Goal: Transaction & Acquisition: Book appointment/travel/reservation

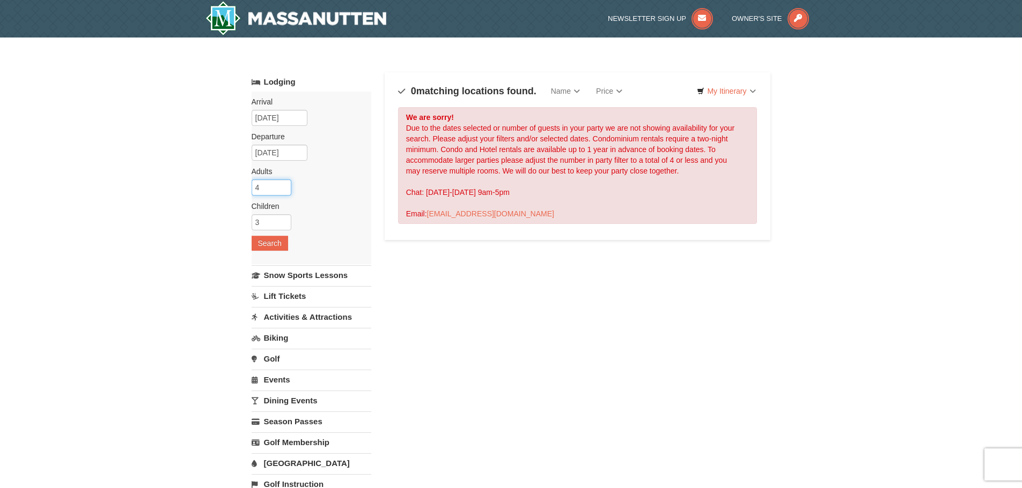
click at [282, 194] on input "4" at bounding box center [271, 188] width 40 height 16
click at [284, 187] on input "5" at bounding box center [271, 188] width 40 height 16
click at [283, 191] on input "4" at bounding box center [271, 188] width 40 height 16
click at [283, 191] on input "3" at bounding box center [271, 188] width 40 height 16
type input "2"
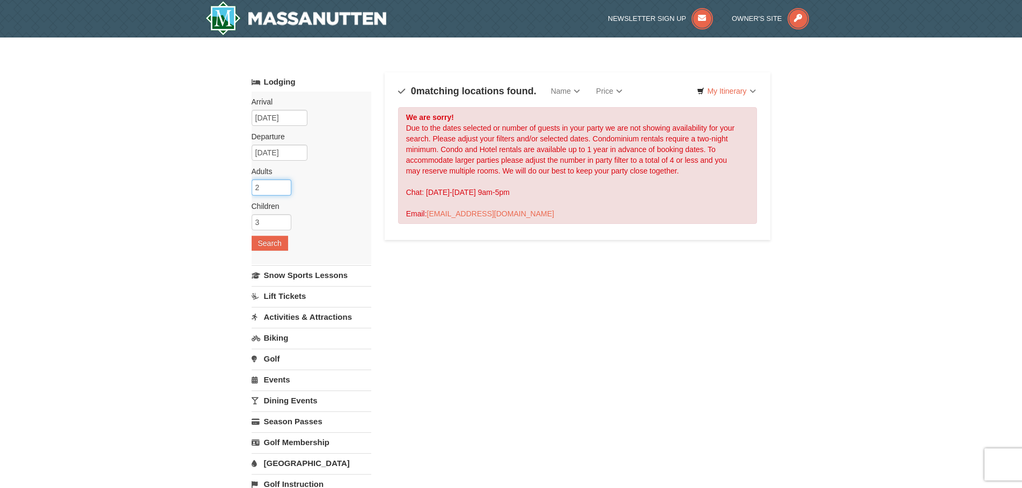
click at [283, 191] on input "2" at bounding box center [271, 188] width 40 height 16
click at [270, 239] on button "Search" at bounding box center [269, 243] width 36 height 15
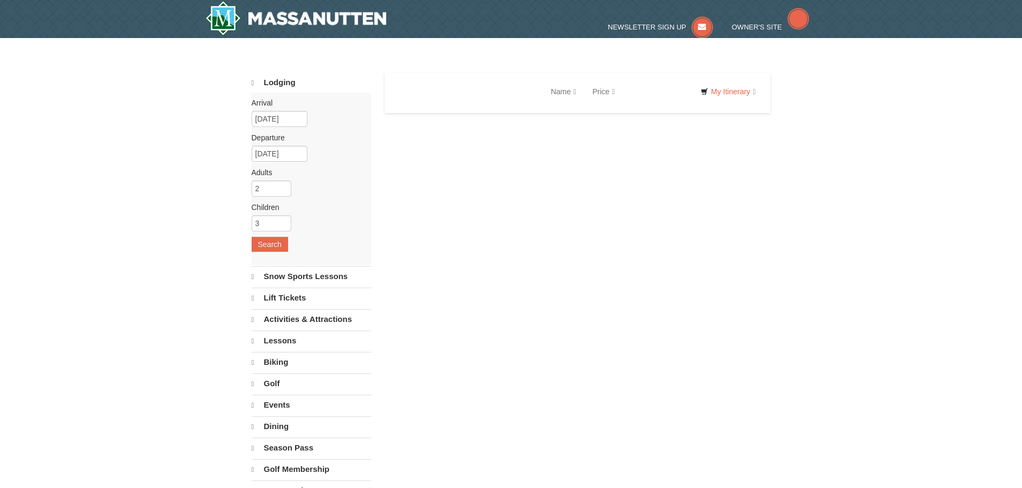
select select "10"
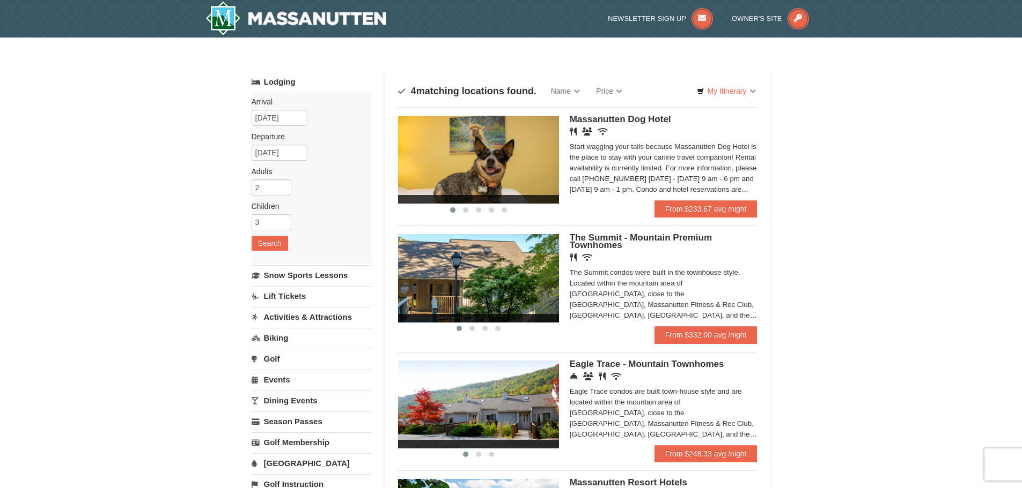
click at [546, 279] on img at bounding box center [478, 278] width 161 height 88
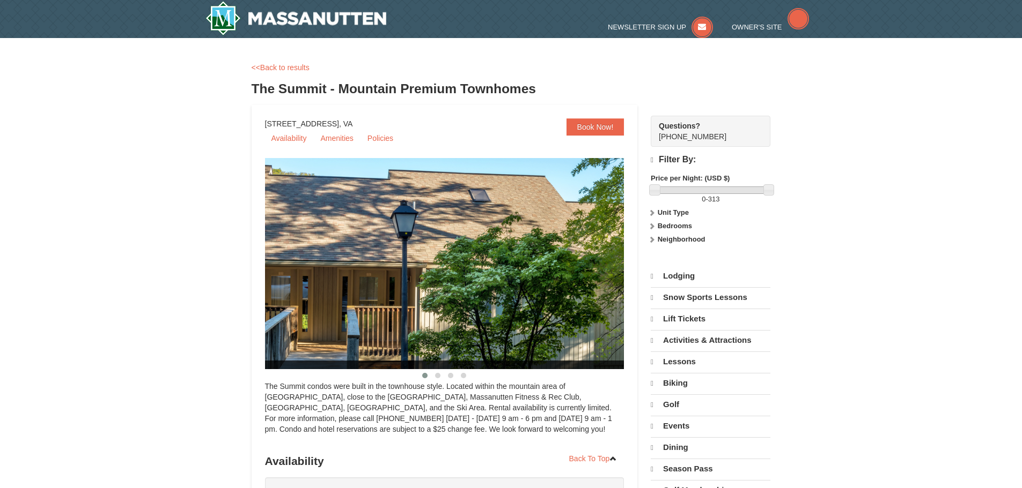
select select "10"
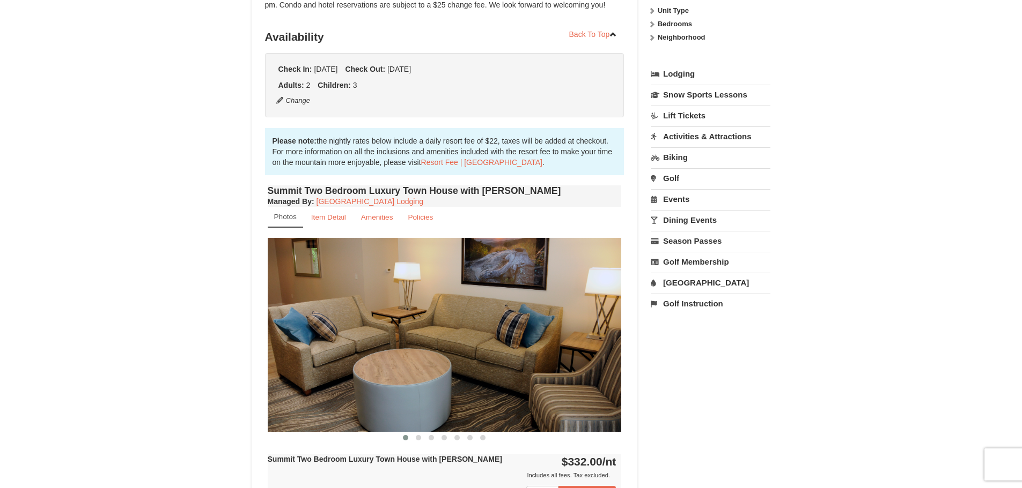
scroll to position [214, 0]
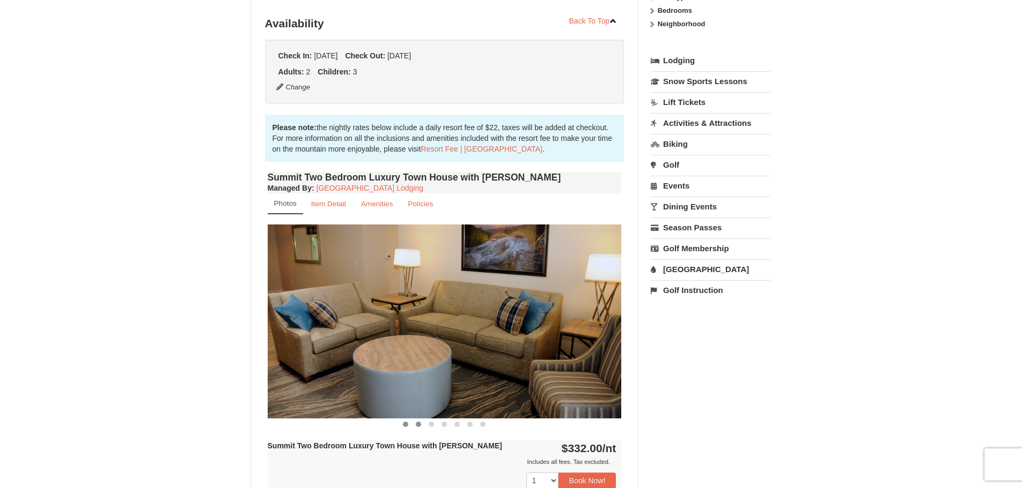
click at [415, 422] on button at bounding box center [418, 424] width 13 height 11
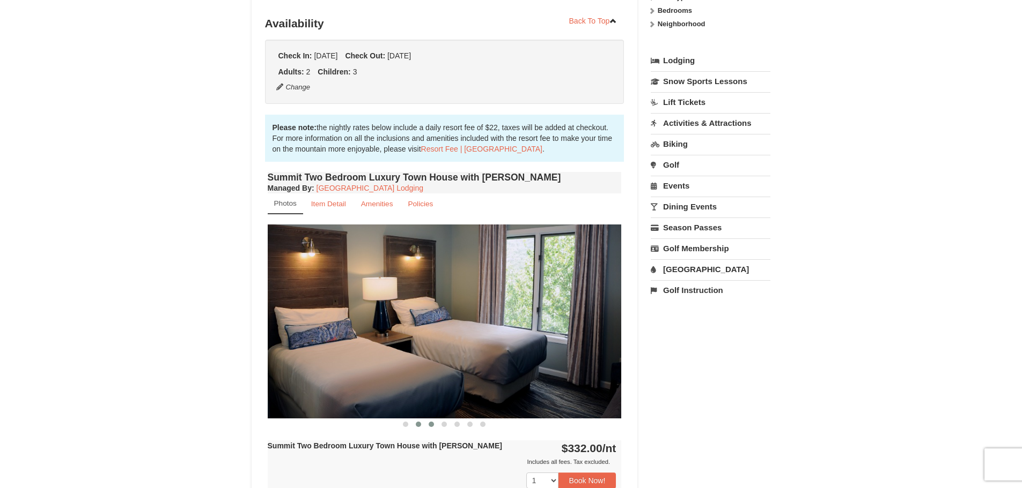
click at [433, 426] on span at bounding box center [430, 424] width 5 height 5
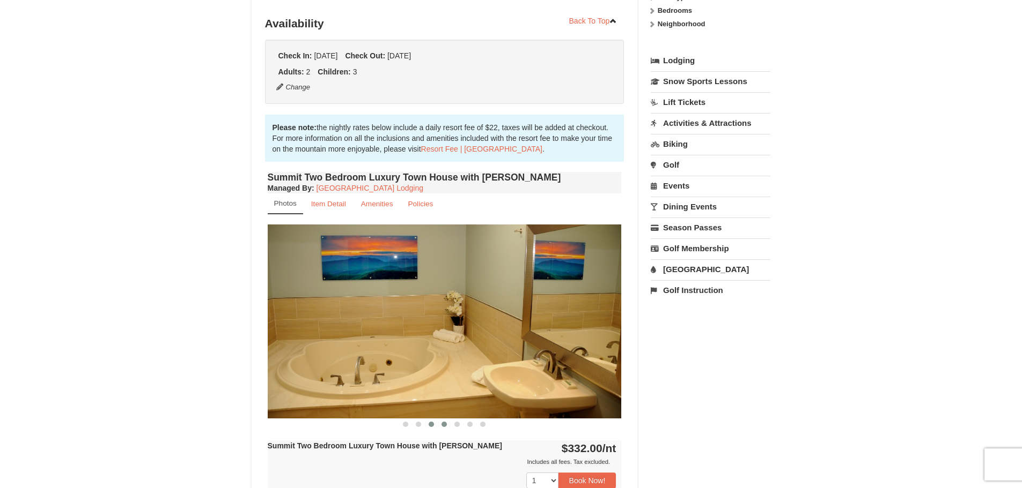
click at [447, 425] on button at bounding box center [444, 424] width 13 height 11
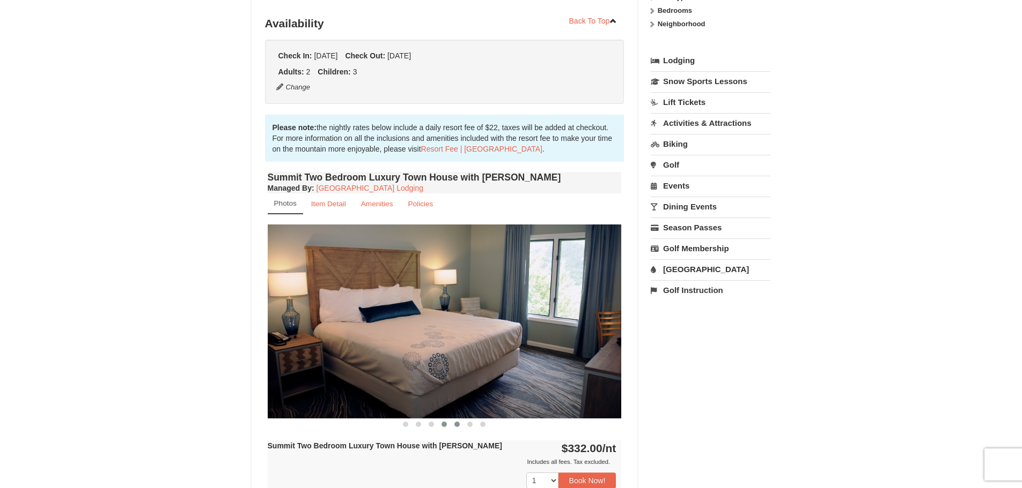
click at [458, 425] on span at bounding box center [456, 424] width 5 height 5
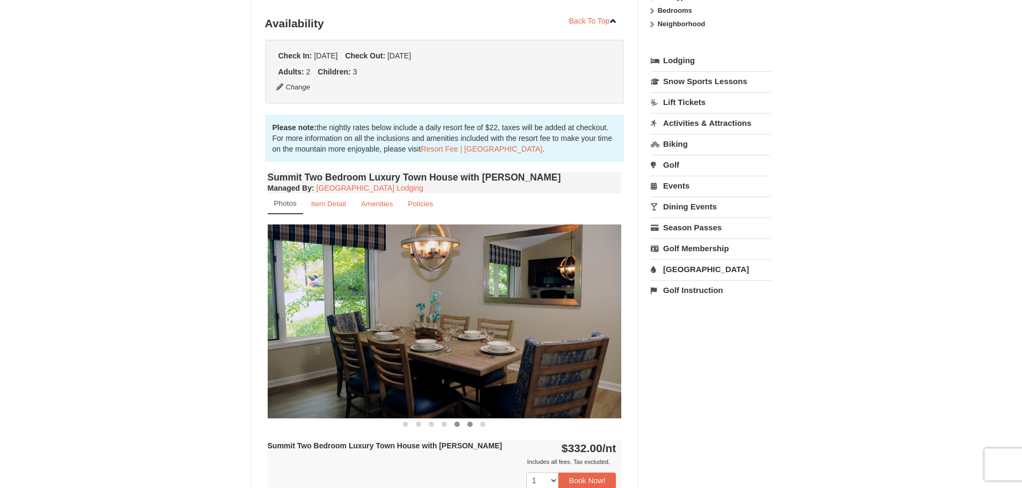
click at [472, 427] on button at bounding box center [469, 424] width 13 height 11
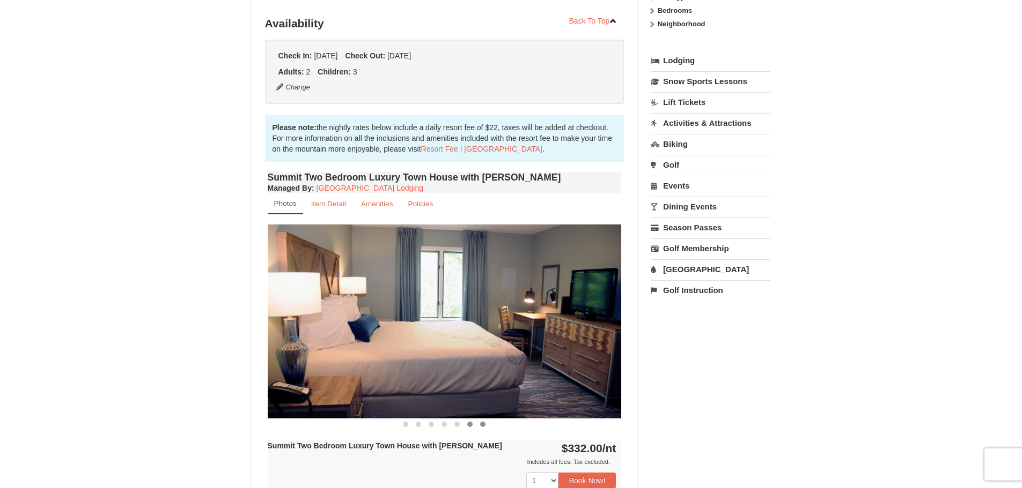
click at [484, 425] on span at bounding box center [482, 424] width 5 height 5
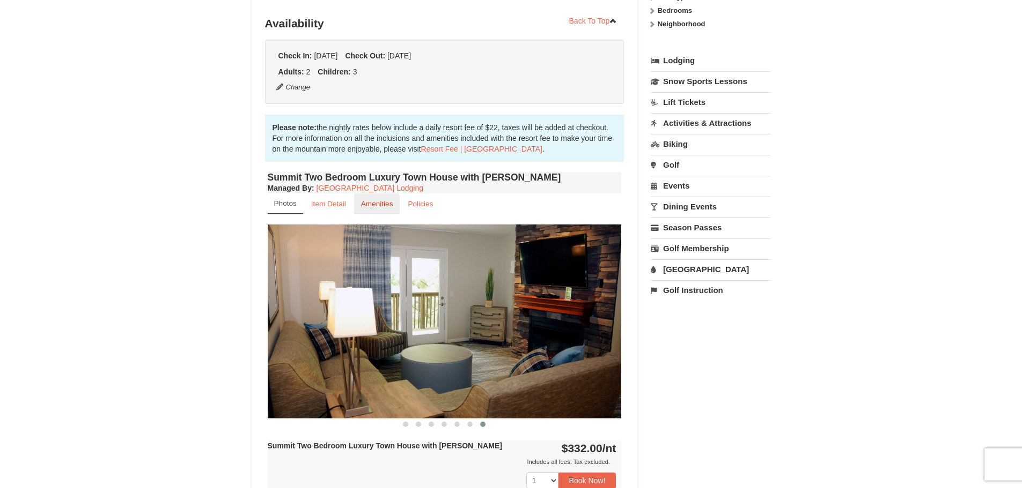
click at [374, 207] on small "Amenities" at bounding box center [377, 204] width 32 height 8
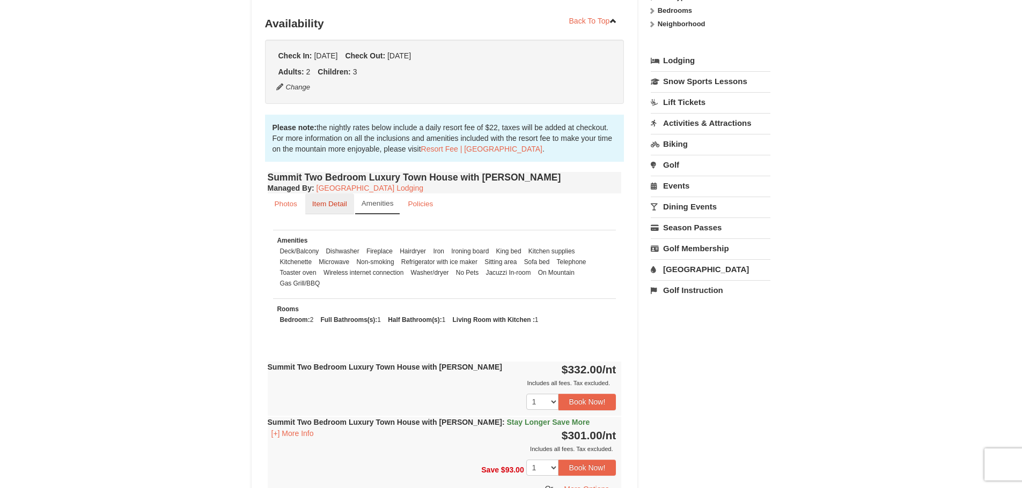
click at [342, 206] on small "Item Detail" at bounding box center [329, 204] width 35 height 8
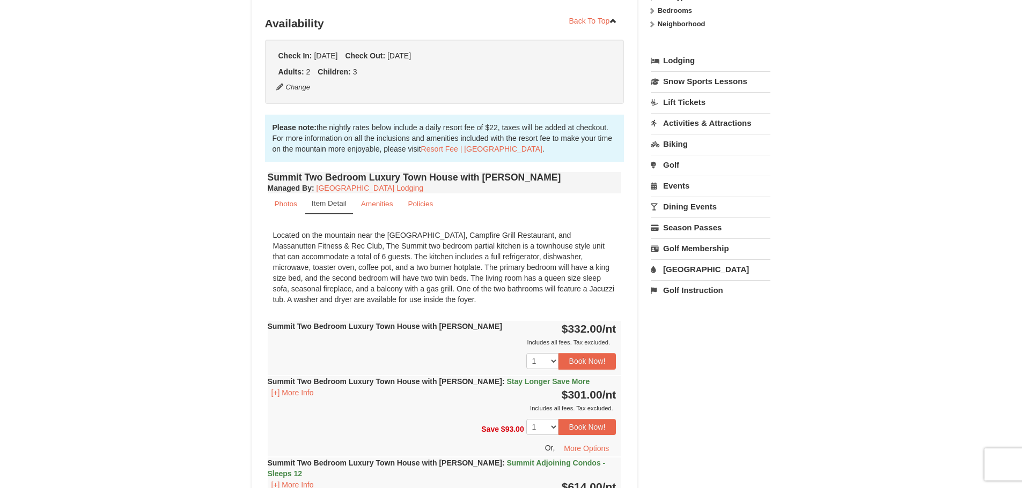
click at [306, 208] on link "Item Detail" at bounding box center [329, 204] width 48 height 21
click at [299, 202] on link "Photos" at bounding box center [286, 204] width 36 height 21
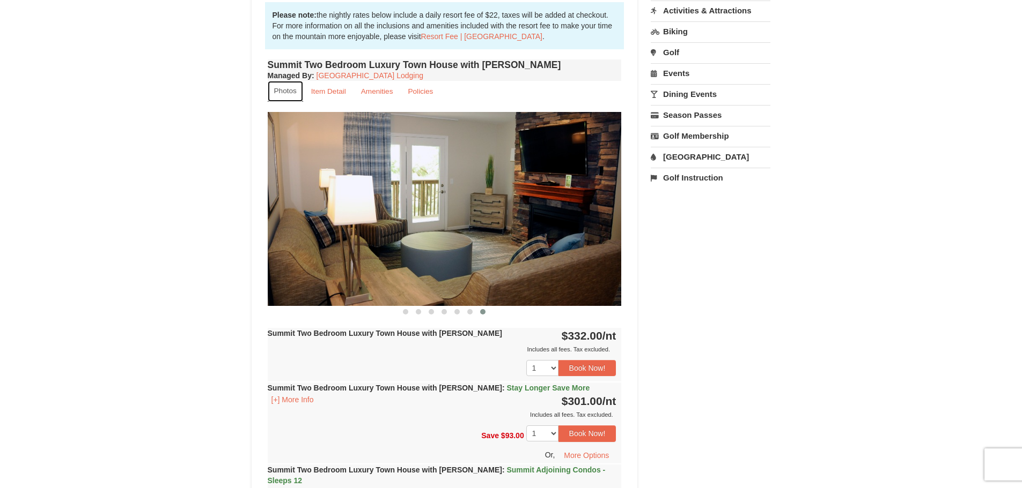
scroll to position [375, 0]
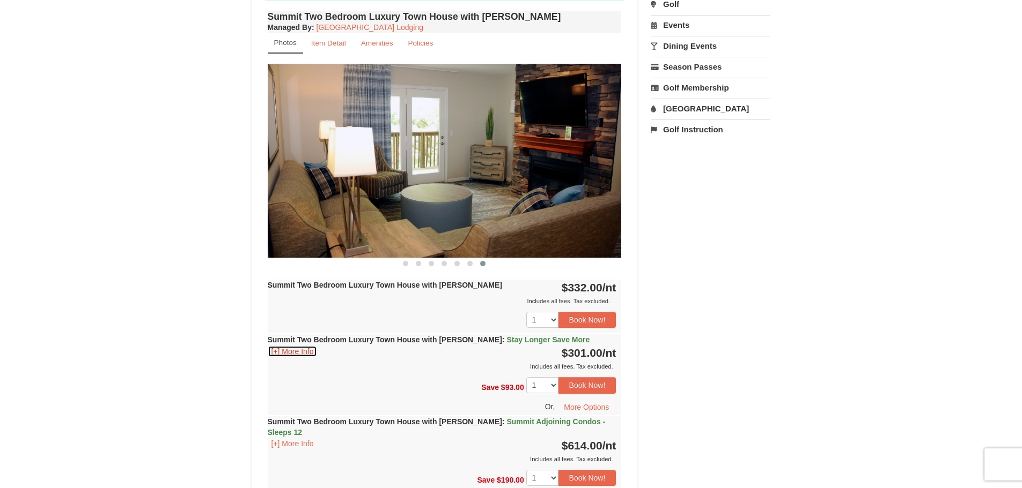
click at [299, 354] on button "[+] More Info" at bounding box center [293, 352] width 50 height 12
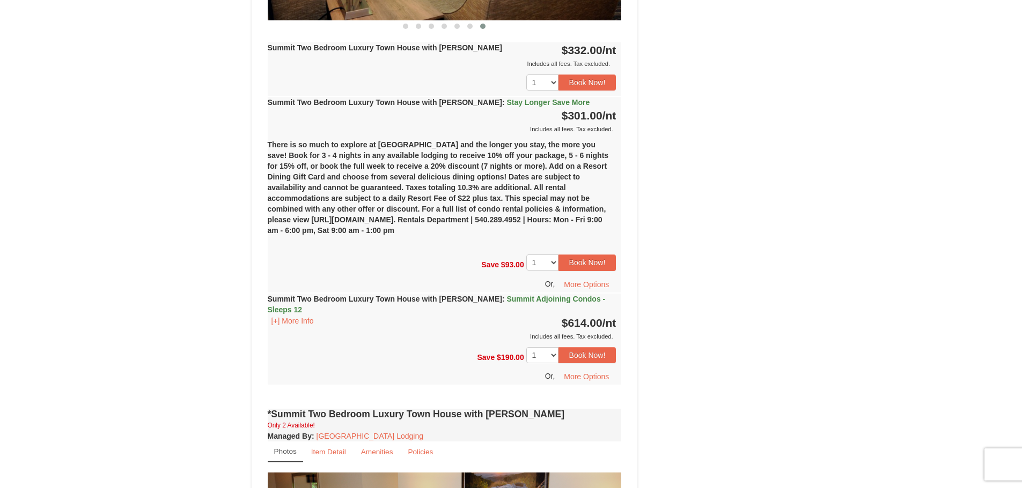
scroll to position [617, 0]
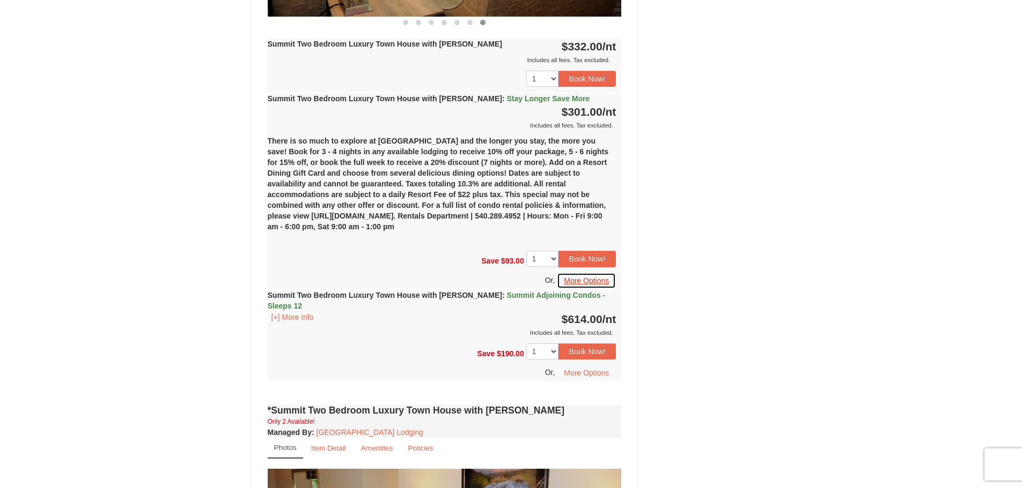
click at [586, 285] on button "More Options" at bounding box center [586, 281] width 59 height 16
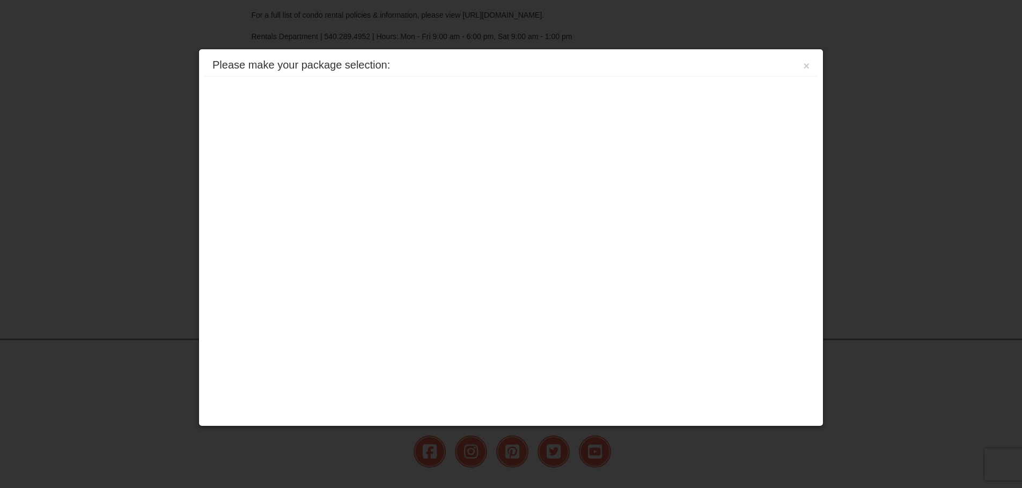
scroll to position [322, 0]
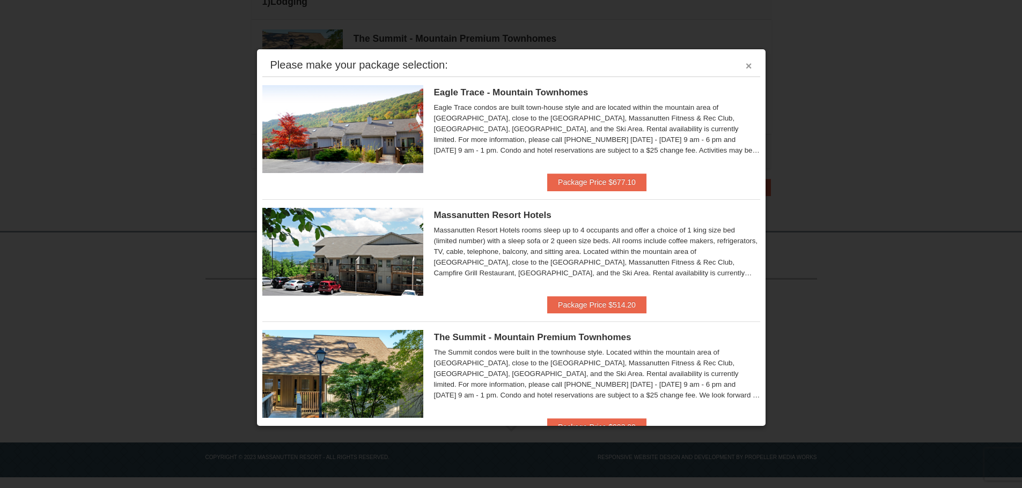
click at [745, 68] on button "×" at bounding box center [748, 66] width 6 height 11
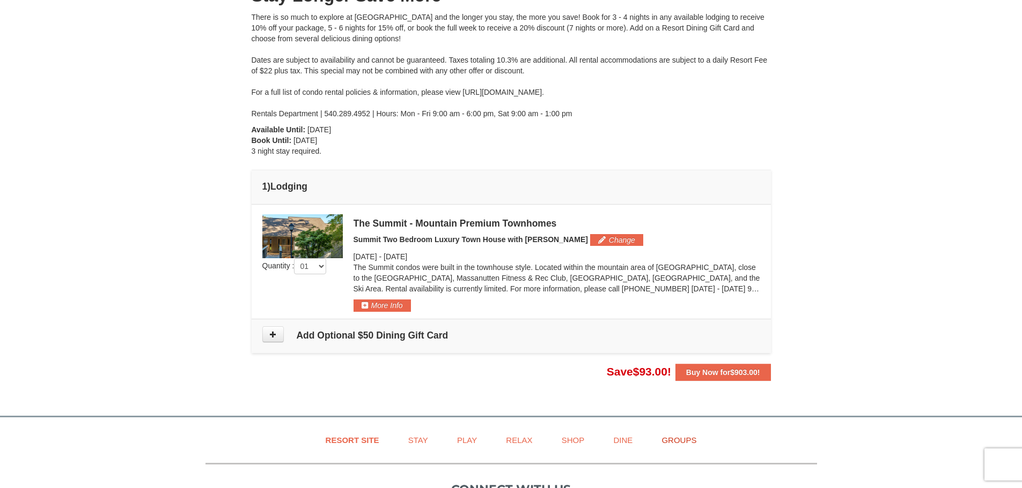
scroll to position [135, 0]
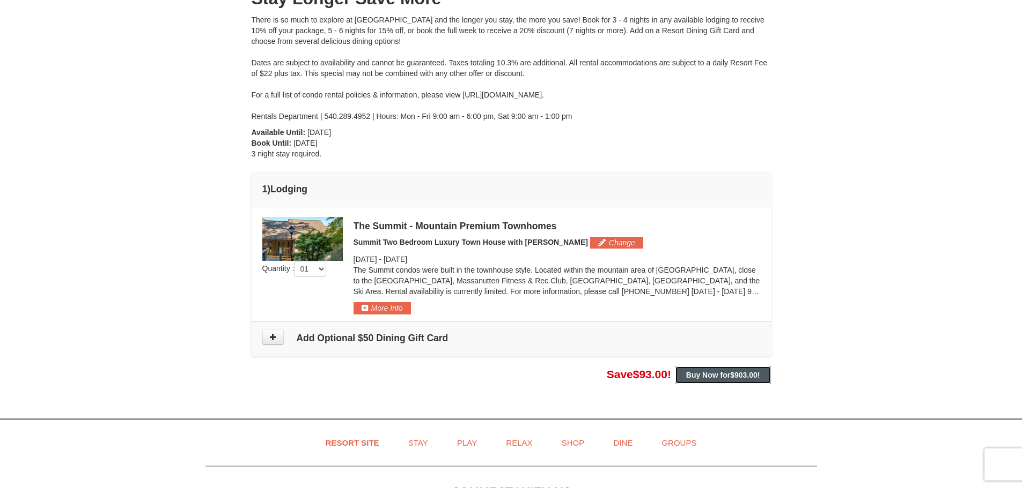
click at [710, 373] on strong "Buy Now for $903.00 !" at bounding box center [723, 375] width 74 height 9
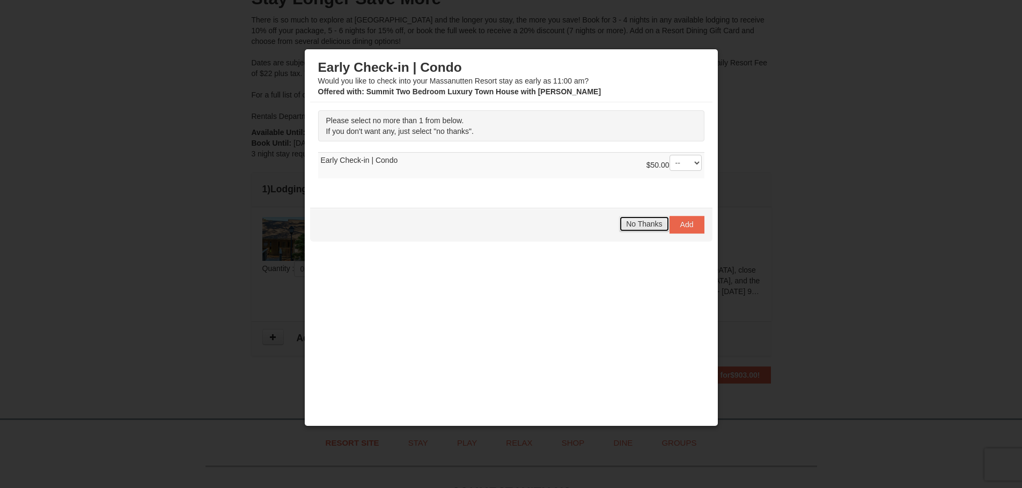
click at [635, 227] on span "No Thanks" at bounding box center [644, 224] width 36 height 9
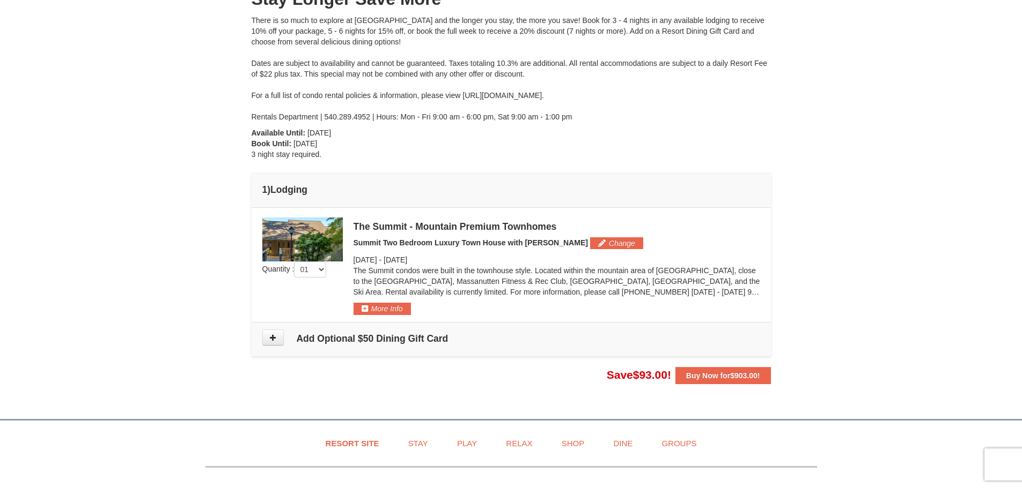
scroll to position [134, 0]
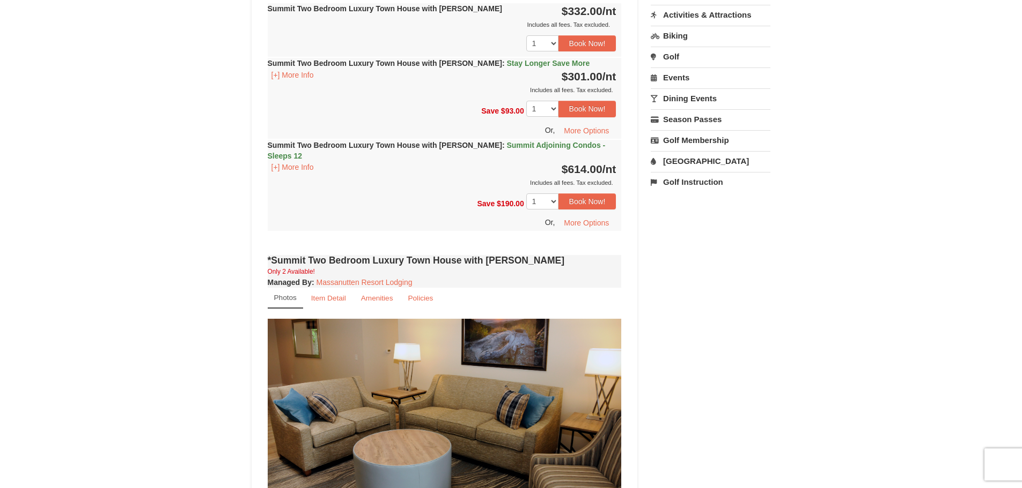
scroll to position [751, 0]
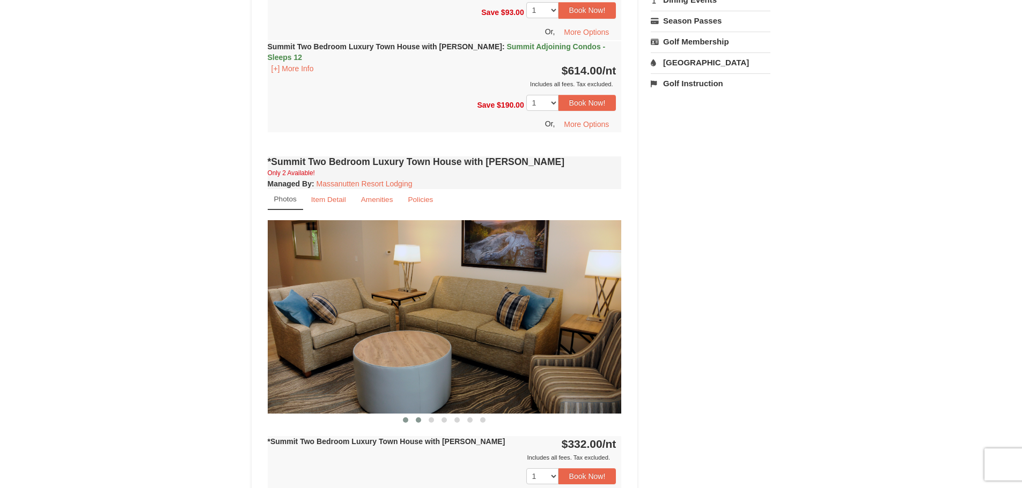
click at [418, 415] on button at bounding box center [418, 420] width 13 height 11
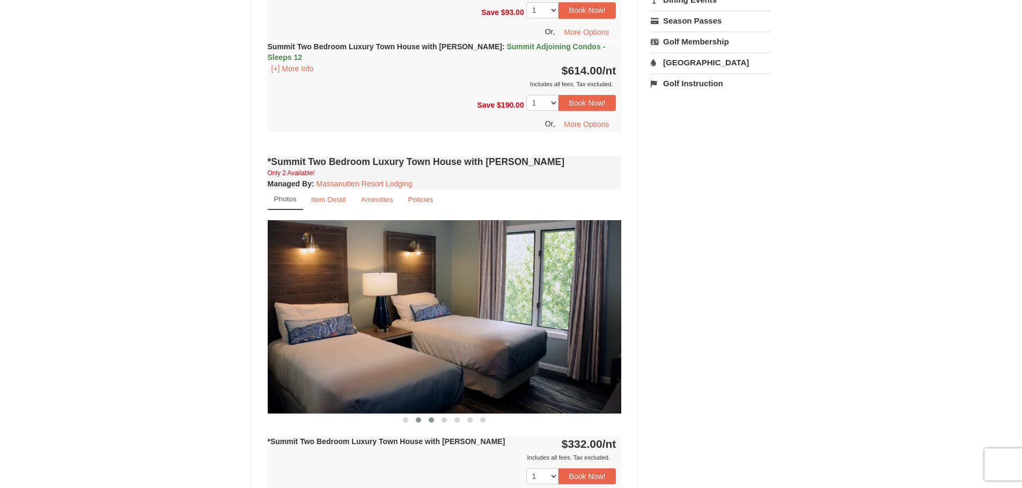
click at [430, 418] on span at bounding box center [430, 420] width 5 height 5
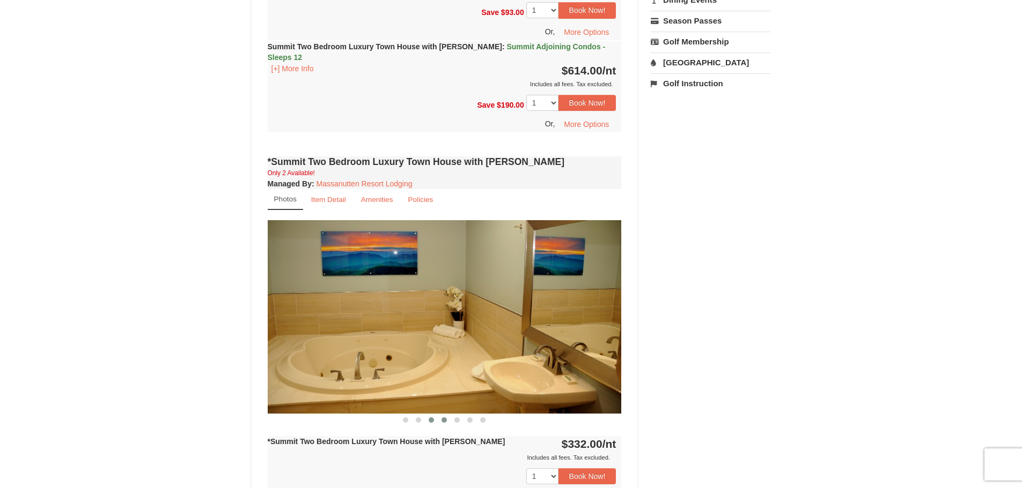
click at [445, 418] on span at bounding box center [443, 420] width 5 height 5
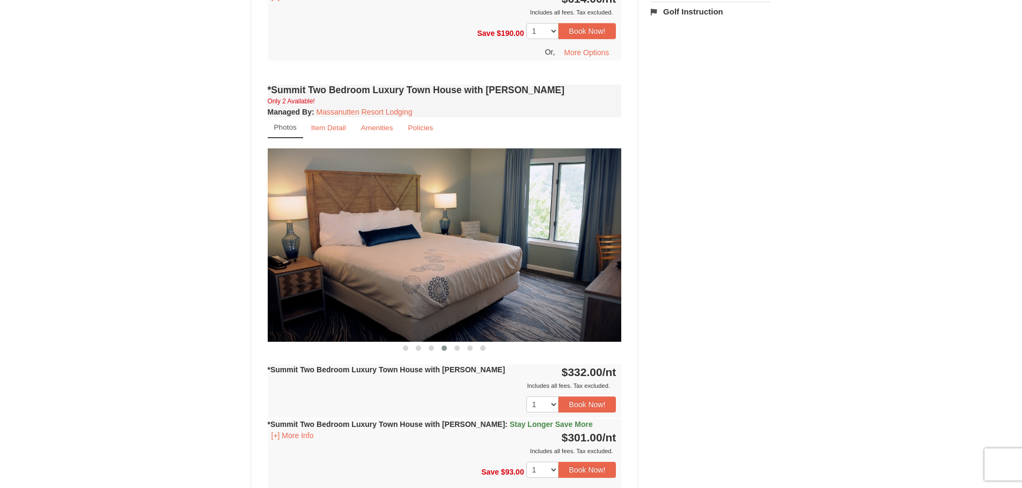
scroll to position [925, 0]
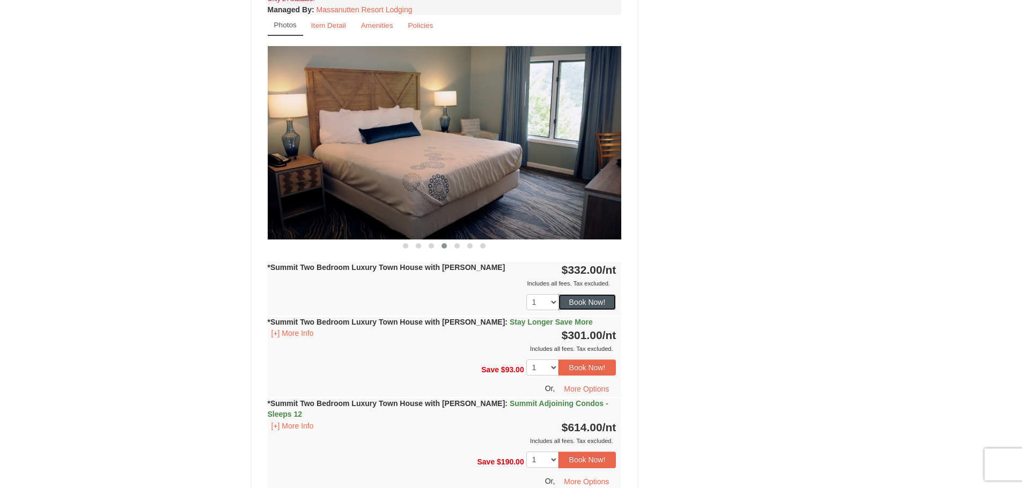
click at [569, 294] on button "Book Now!" at bounding box center [587, 302] width 58 height 16
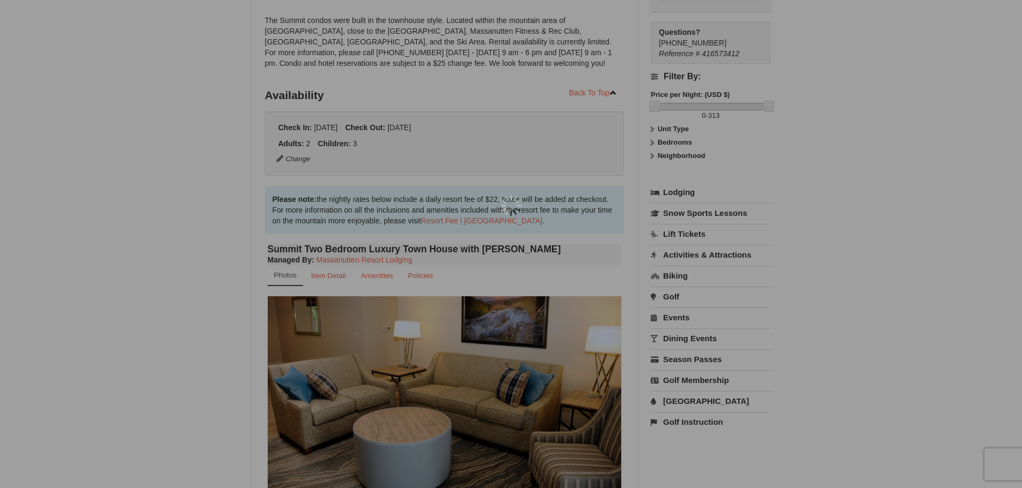
scroll to position [105, 0]
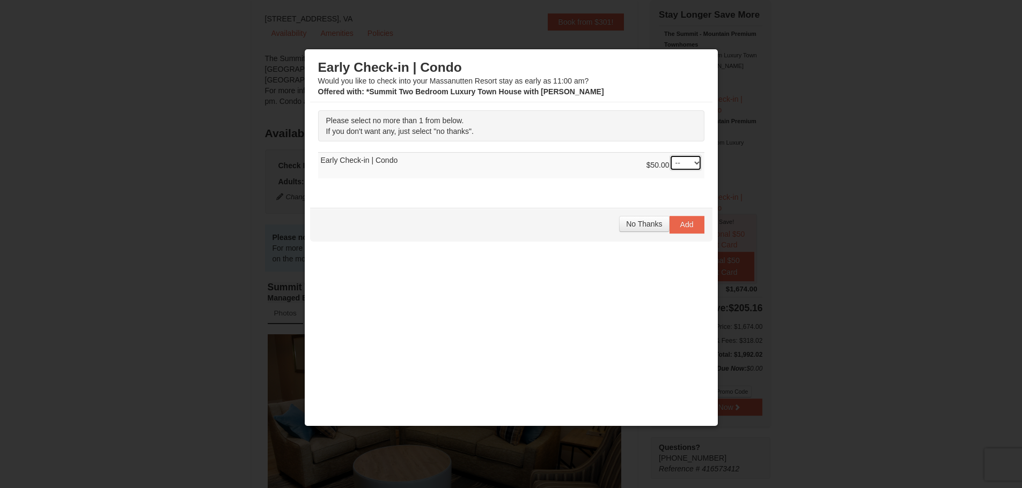
click at [675, 164] on select "-- 01" at bounding box center [685, 163] width 32 height 16
select select "1"
click at [669, 155] on select "-- 01" at bounding box center [685, 163] width 32 height 16
click at [683, 223] on span "Add" at bounding box center [686, 224] width 13 height 9
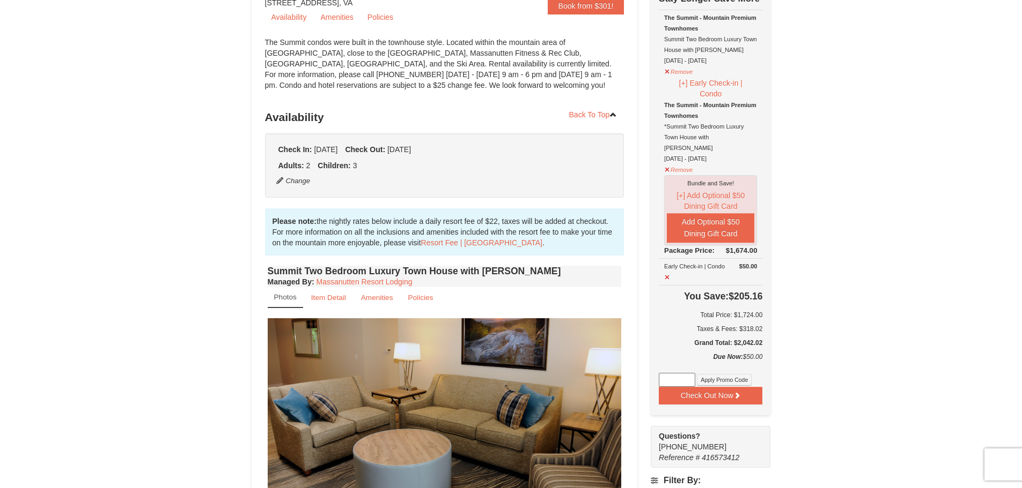
scroll to position [107, 0]
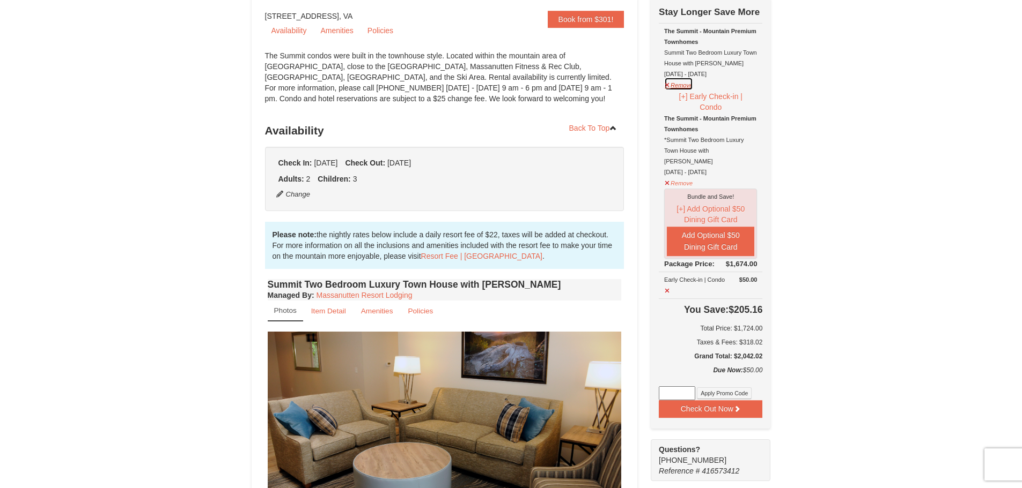
click at [669, 87] on button "Remove" at bounding box center [678, 83] width 29 height 13
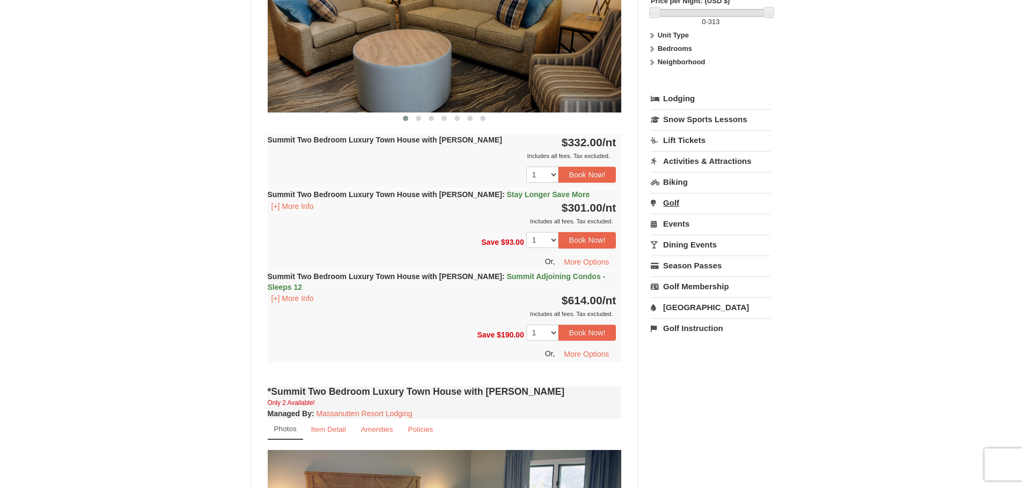
scroll to position [523, 0]
